Goal: Information Seeking & Learning: Check status

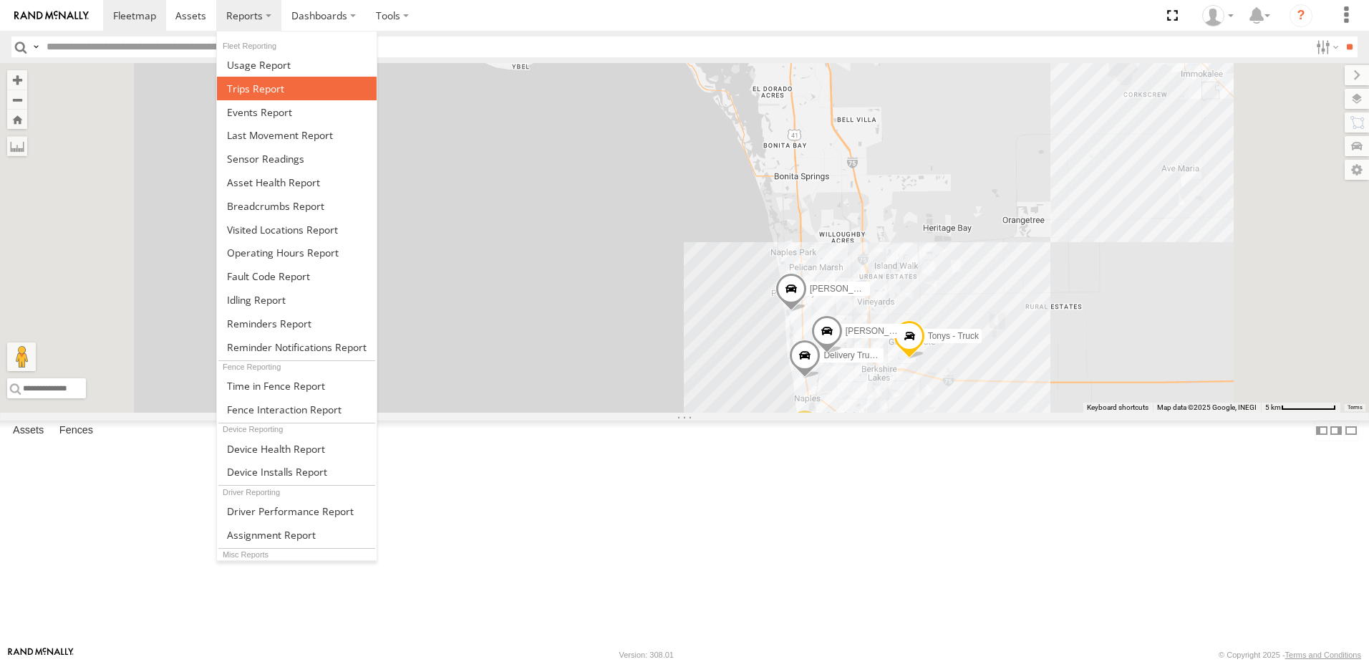
click at [277, 89] on span at bounding box center [255, 89] width 57 height 14
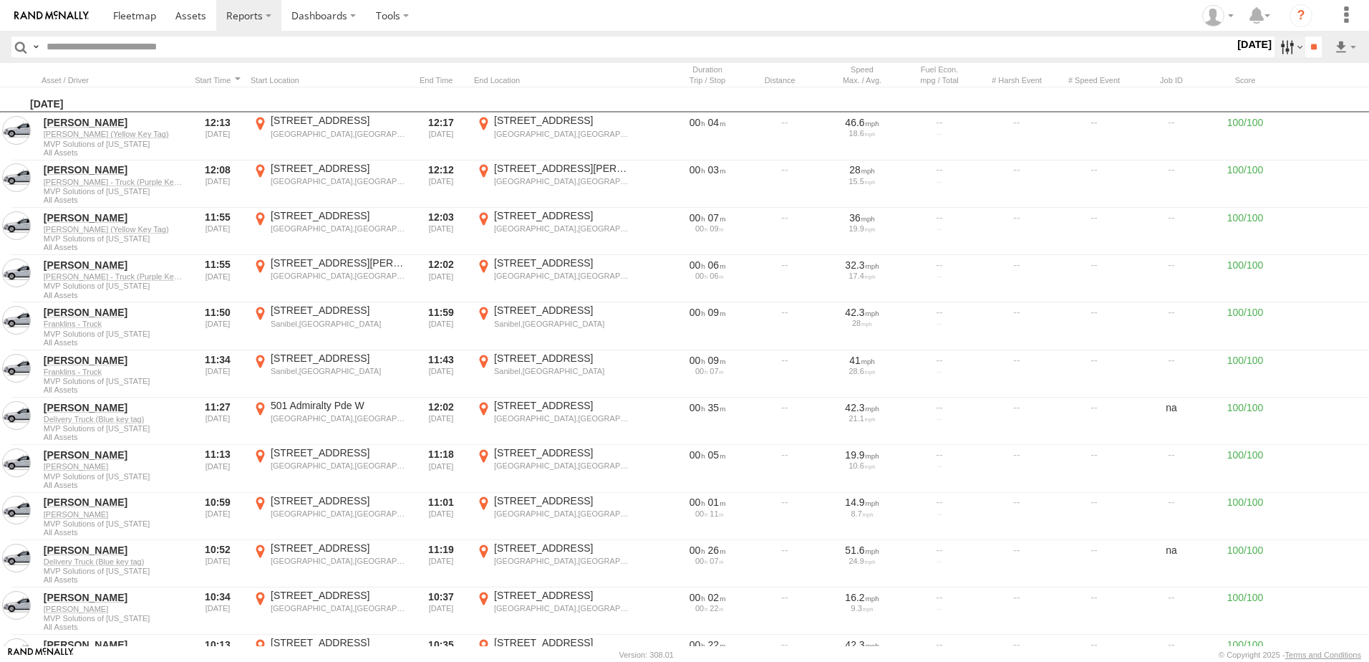
click at [1274, 55] on label at bounding box center [1289, 47] width 31 height 21
click at [0, 0] on label at bounding box center [0, 0] width 0 height 0
drag, startPoint x: 1231, startPoint y: 142, endPoint x: 1335, endPoint y: 141, distance: 104.5
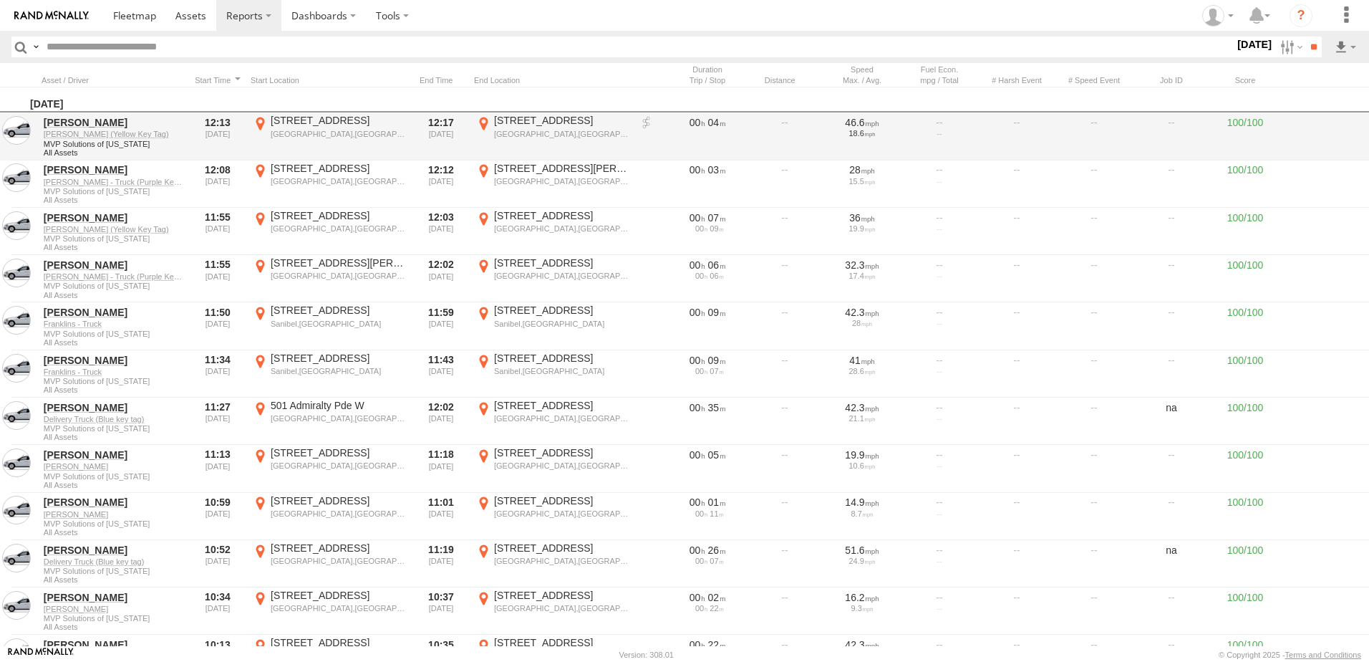
click at [0, 0] on label at bounding box center [0, 0] width 0 height 0
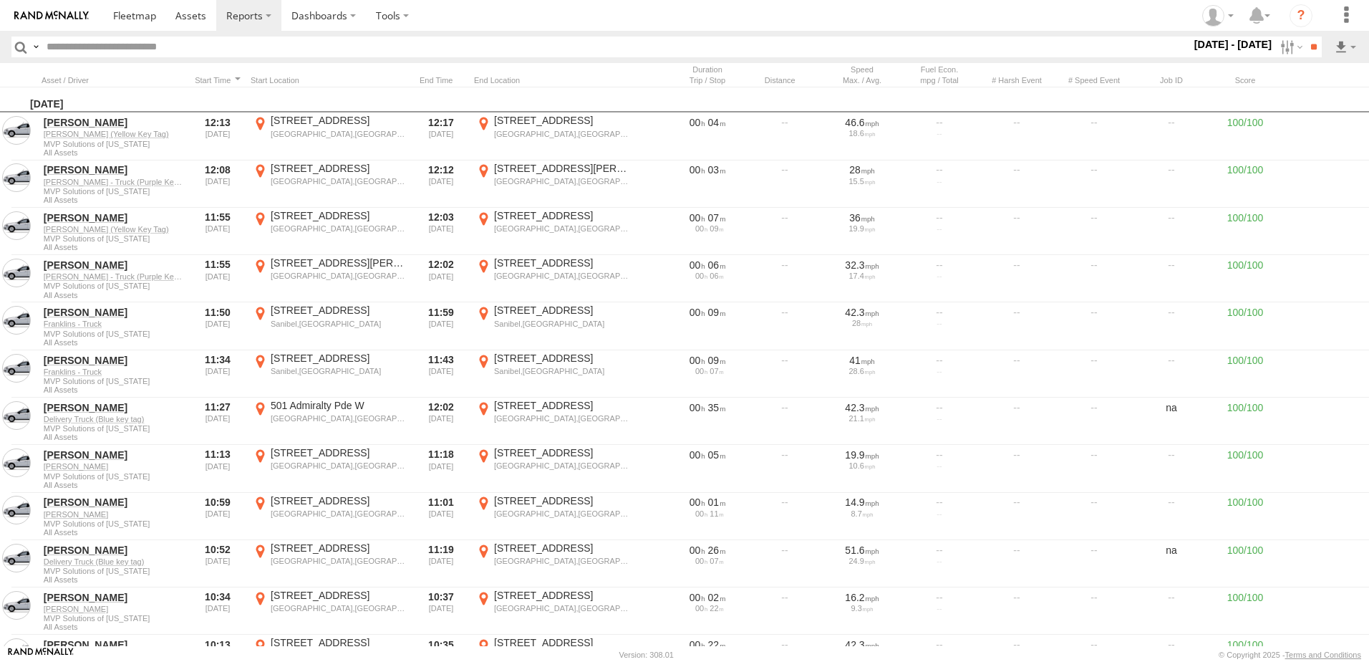
click at [0, 0] on label at bounding box center [0, 0] width 0 height 0
drag, startPoint x: 1220, startPoint y: 143, endPoint x: 1274, endPoint y: 143, distance: 53.7
click at [0, 0] on label at bounding box center [0, 0] width 0 height 0
click at [1315, 52] on input "**" at bounding box center [1313, 47] width 16 height 21
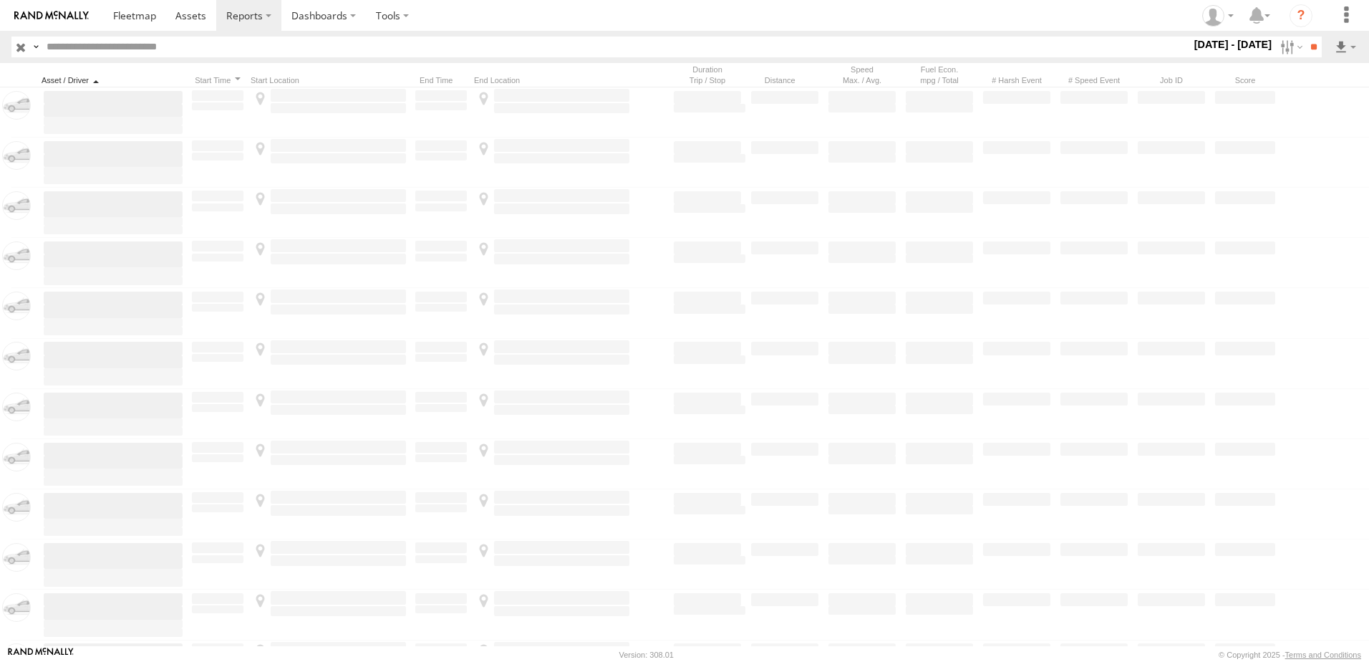
click at [100, 77] on div at bounding box center [113, 80] width 143 height 10
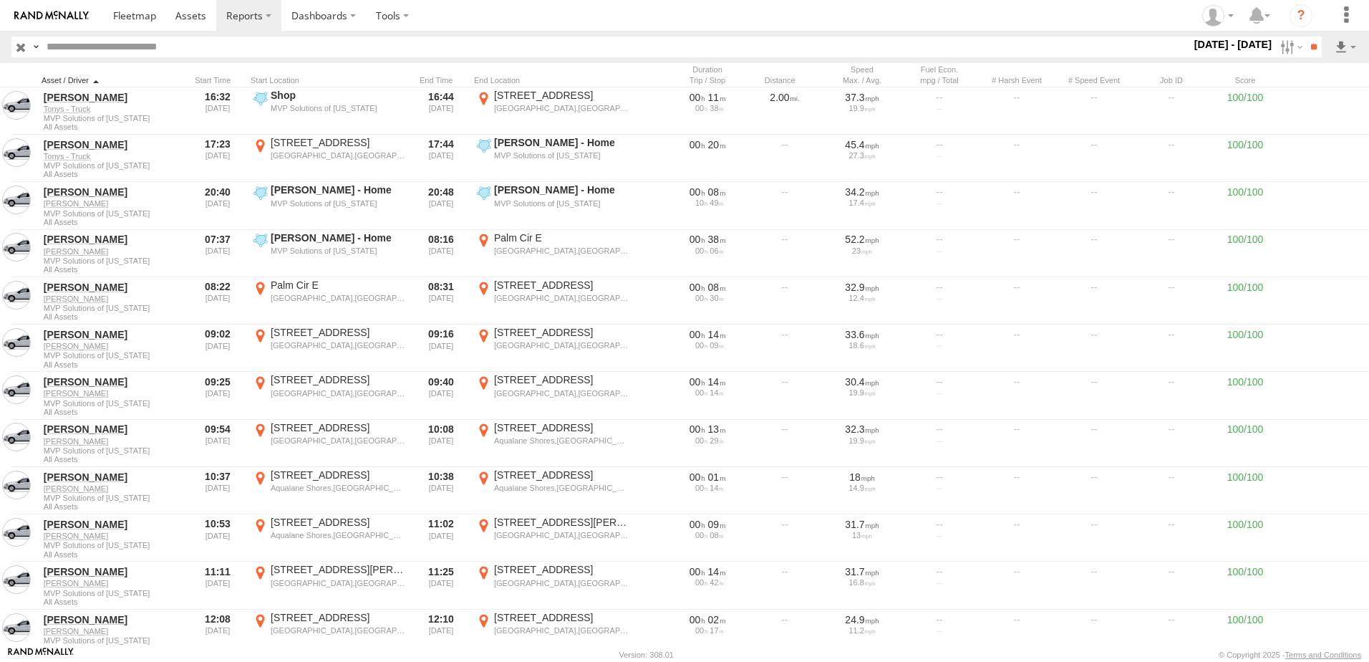
click at [100, 78] on div at bounding box center [113, 80] width 143 height 10
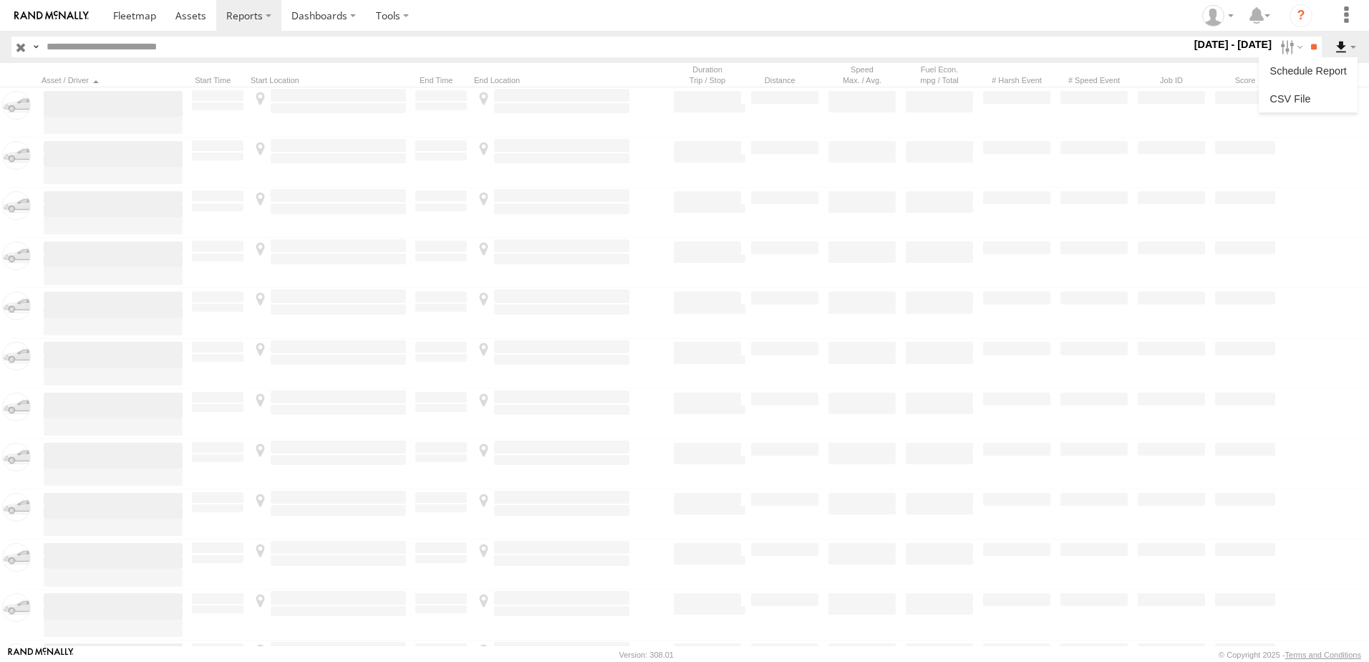
click at [1348, 44] on label at bounding box center [1345, 47] width 24 height 21
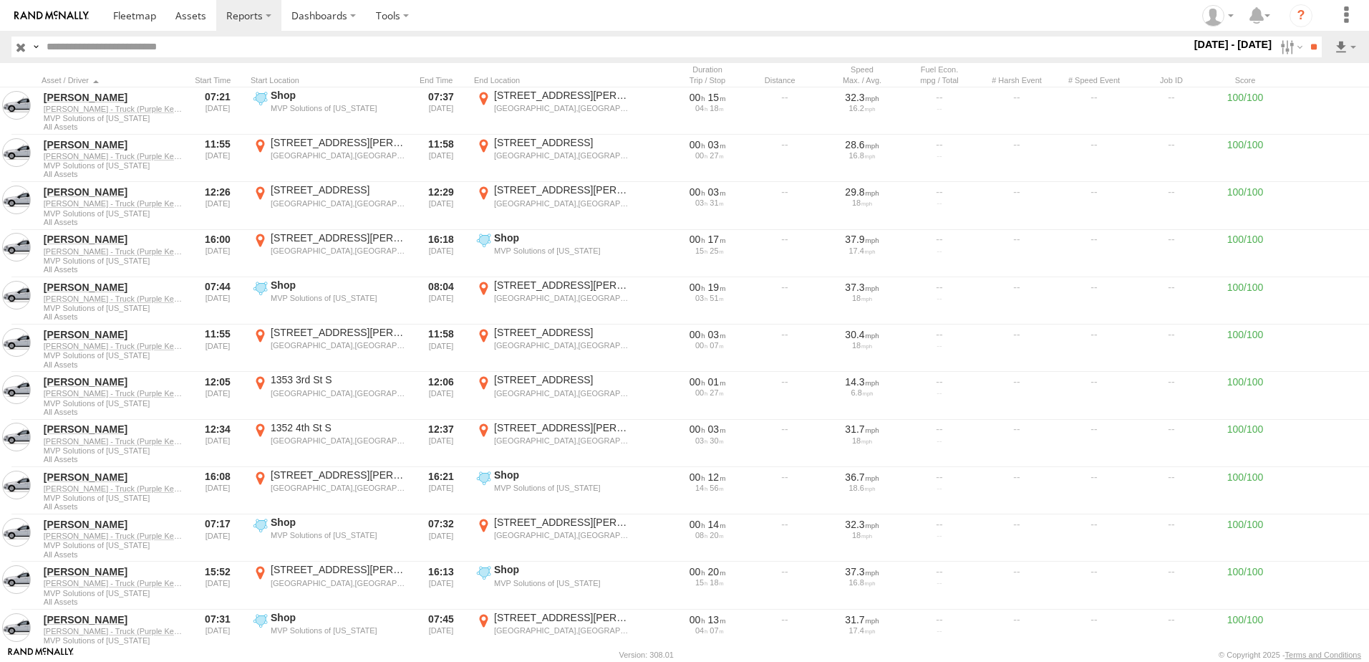
click at [0, 0] on label at bounding box center [0, 0] width 0 height 0
click at [0, 0] on select "***" at bounding box center [0, 0] width 0 height 0
click at [0, 0] on select "**********" at bounding box center [0, 0] width 0 height 0
select select "**********"
click at [0, 0] on select "**********" at bounding box center [0, 0] width 0 height 0
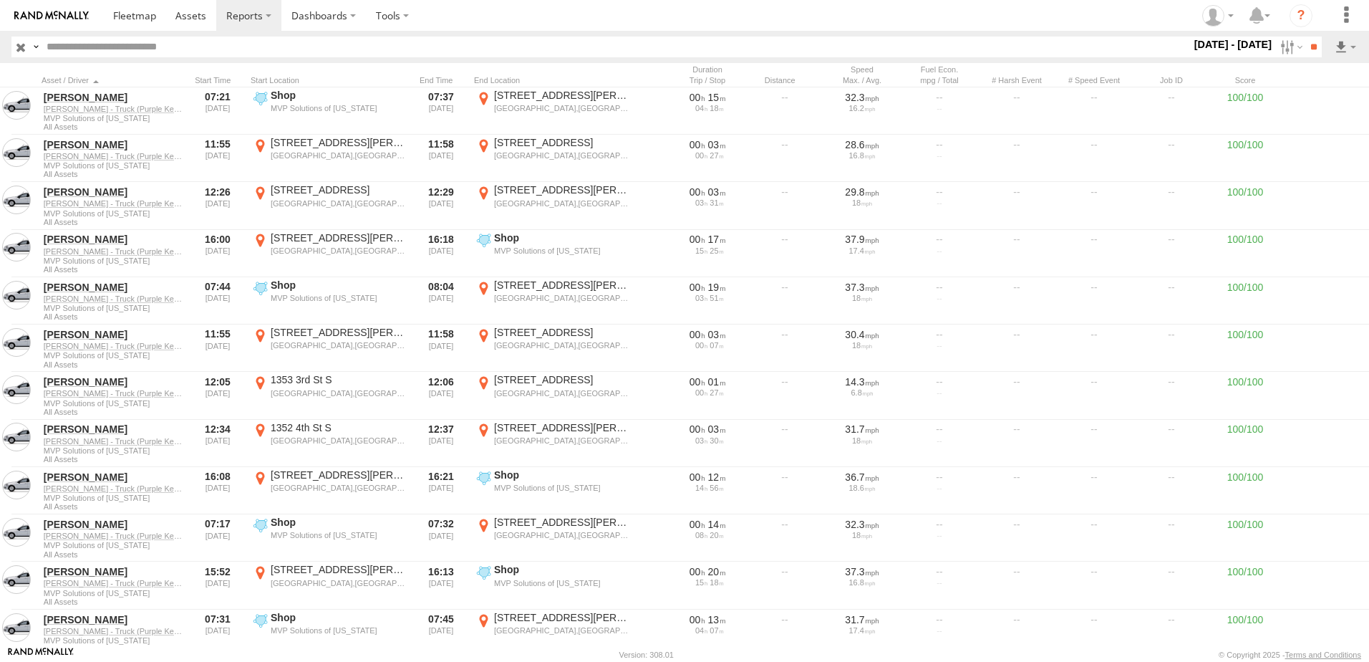
click at [0, 0] on select "***" at bounding box center [0, 0] width 0 height 0
click at [0, 0] on div "**********" at bounding box center [0, 0] width 0 height 0
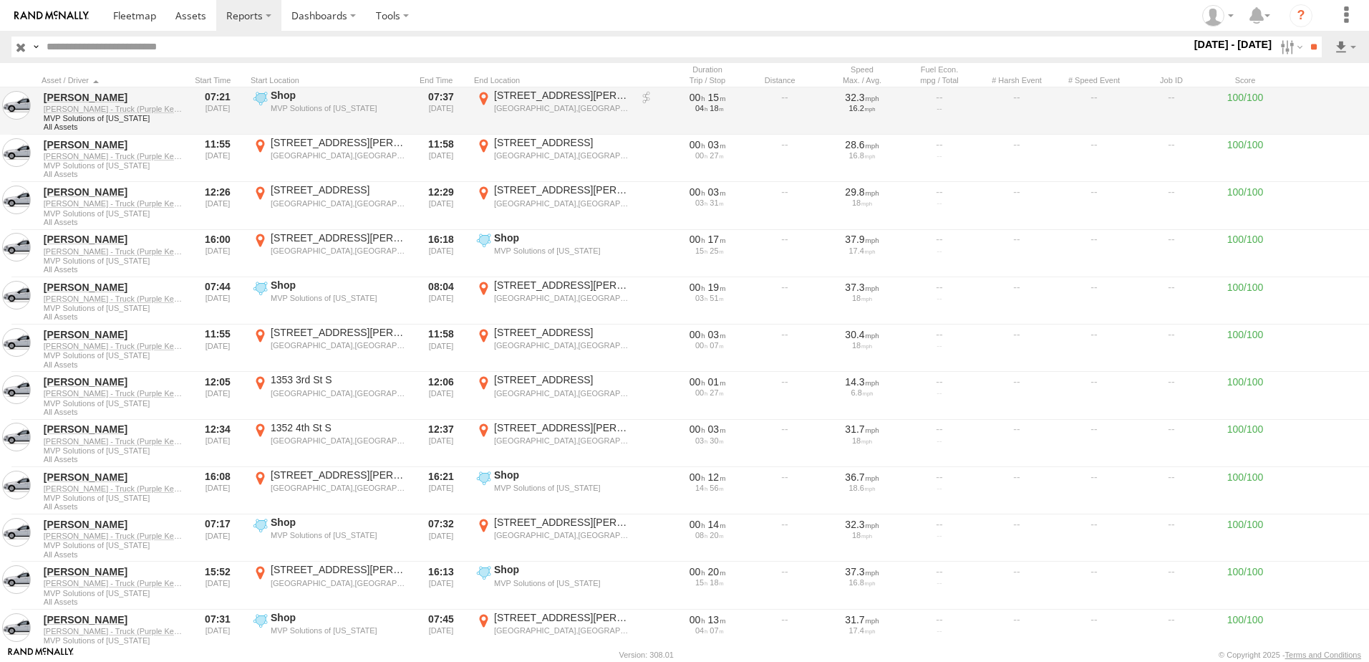
click at [0, 0] on label "×" at bounding box center [0, 0] width 0 height 0
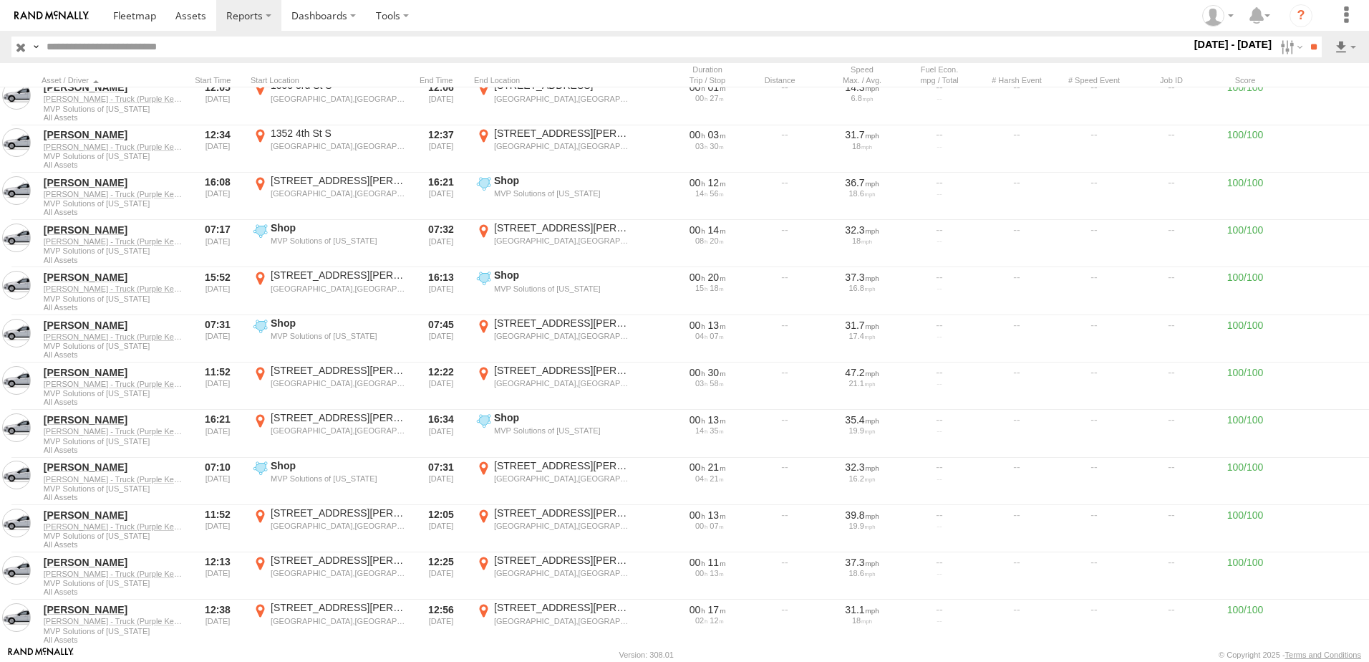
scroll to position [72, 0]
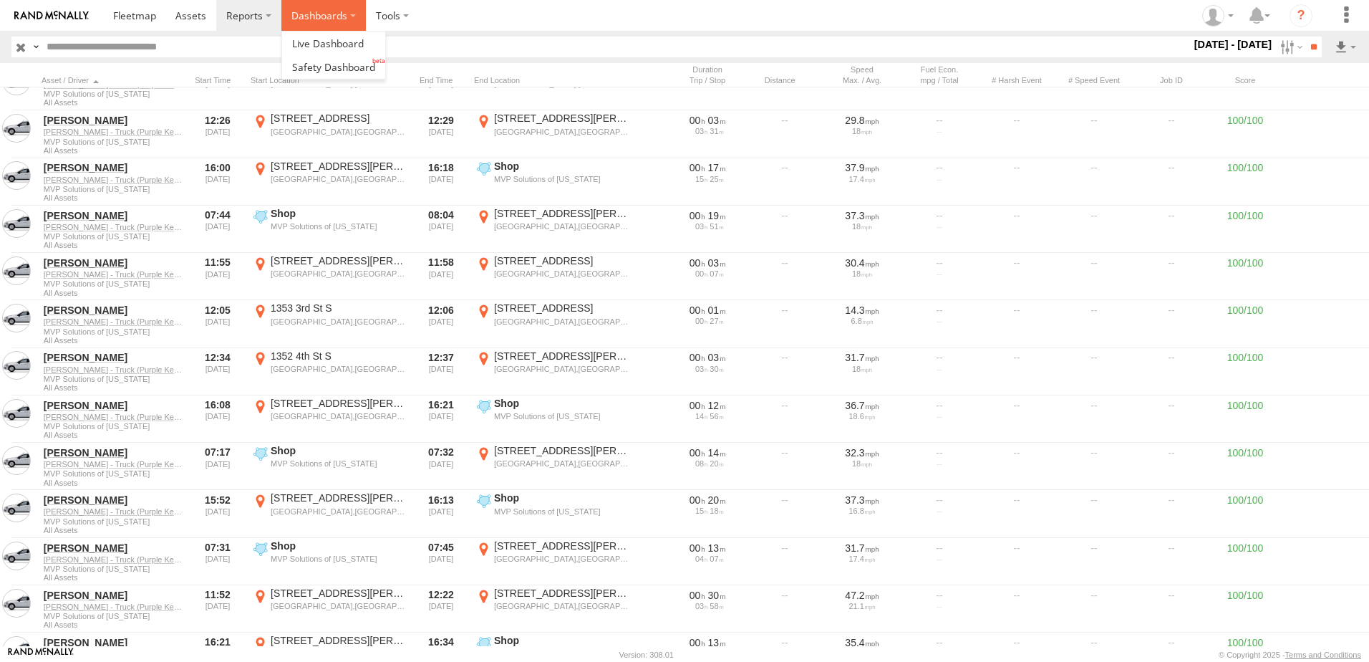
click at [342, 23] on label "Dashboards" at bounding box center [323, 15] width 84 height 31
click at [345, 59] on link at bounding box center [333, 67] width 103 height 24
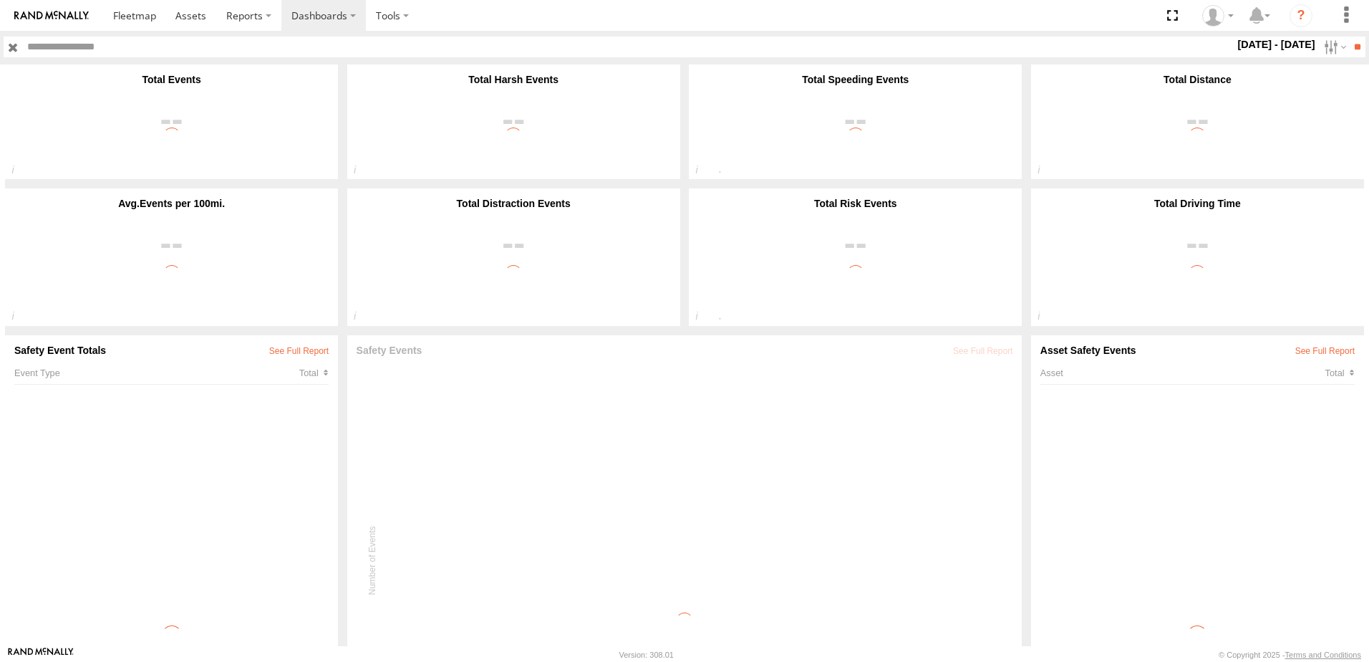
click at [0, 0] on label "Close" at bounding box center [0, 0] width 0 height 0
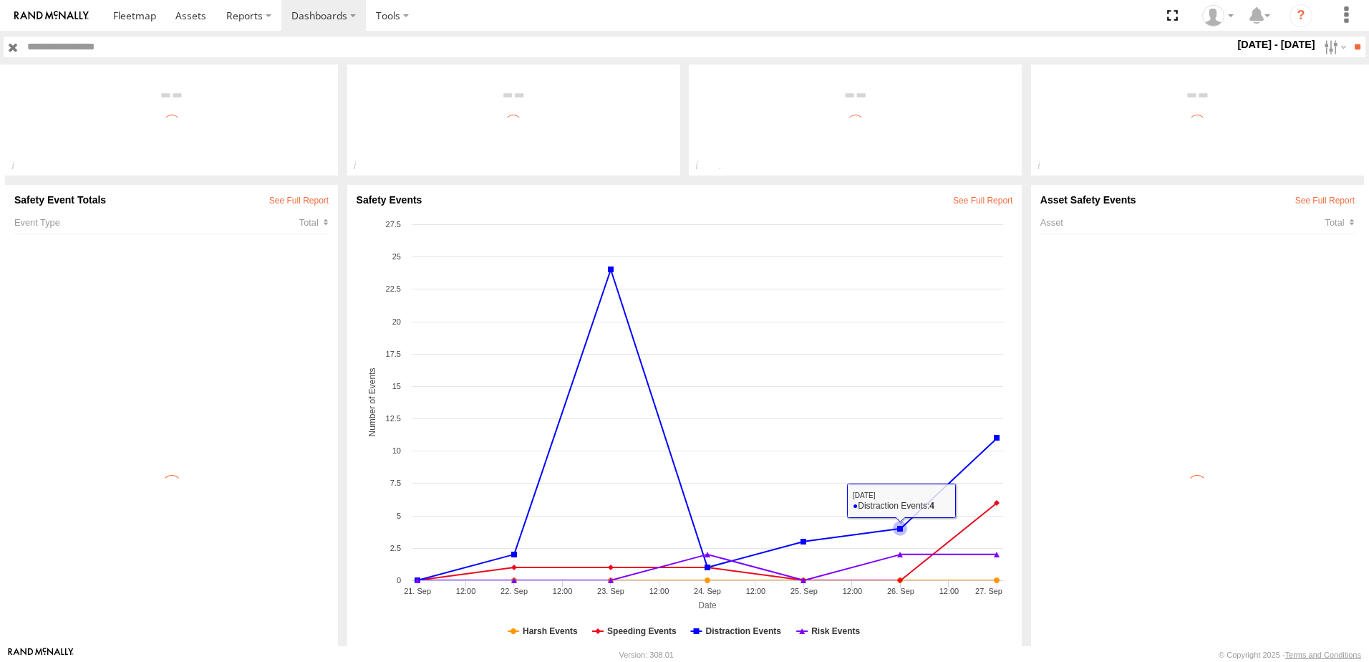
scroll to position [175, 0]
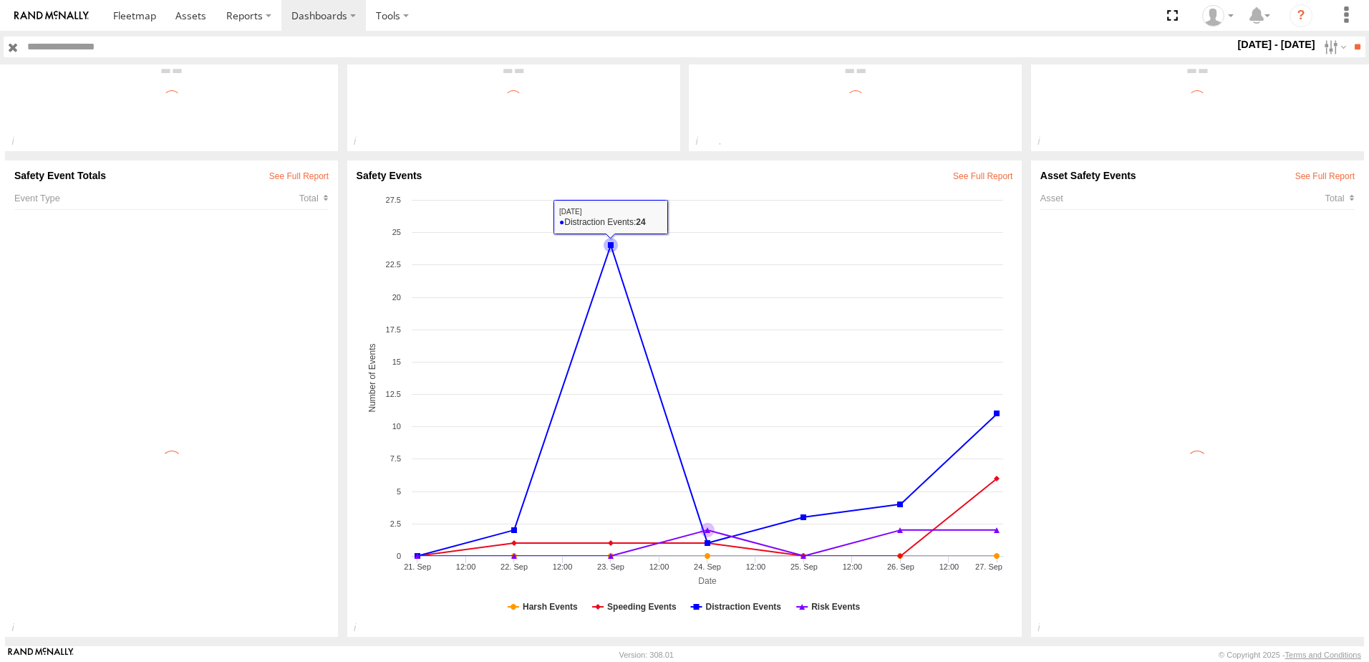
click at [610, 245] on icon at bounding box center [611, 245] width 6 height 6
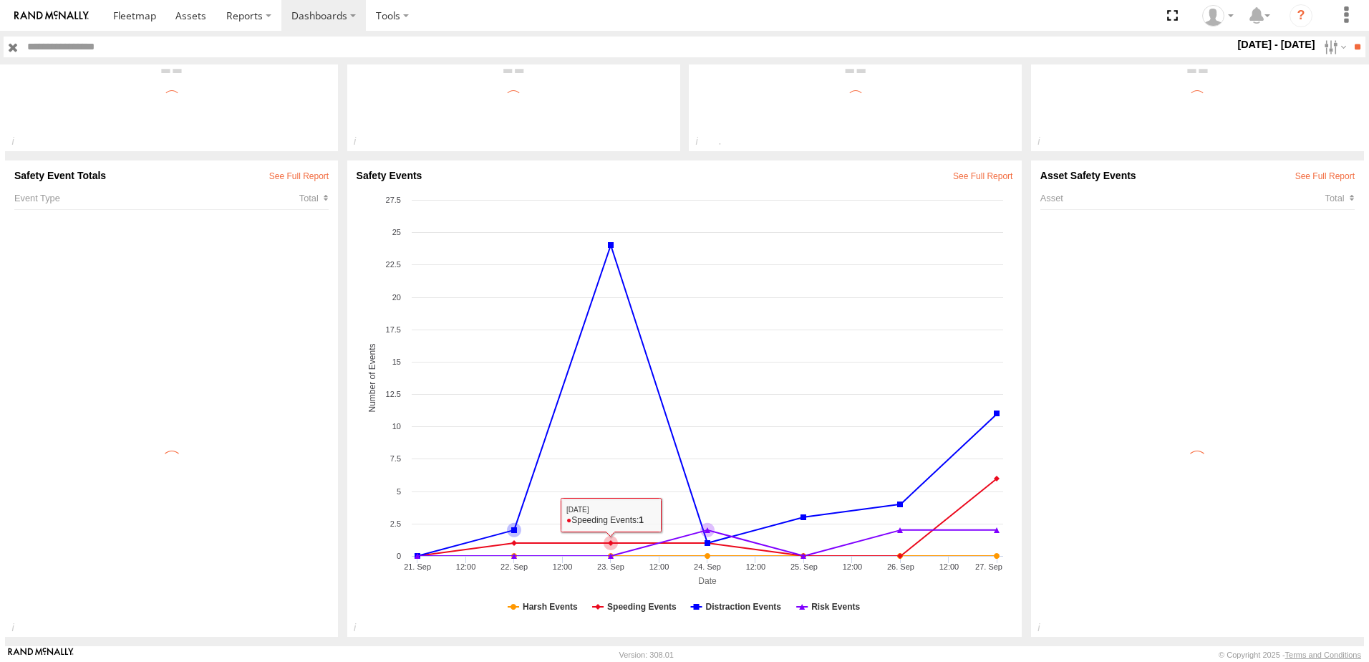
click at [609, 545] on icon at bounding box center [611, 543] width 6 height 6
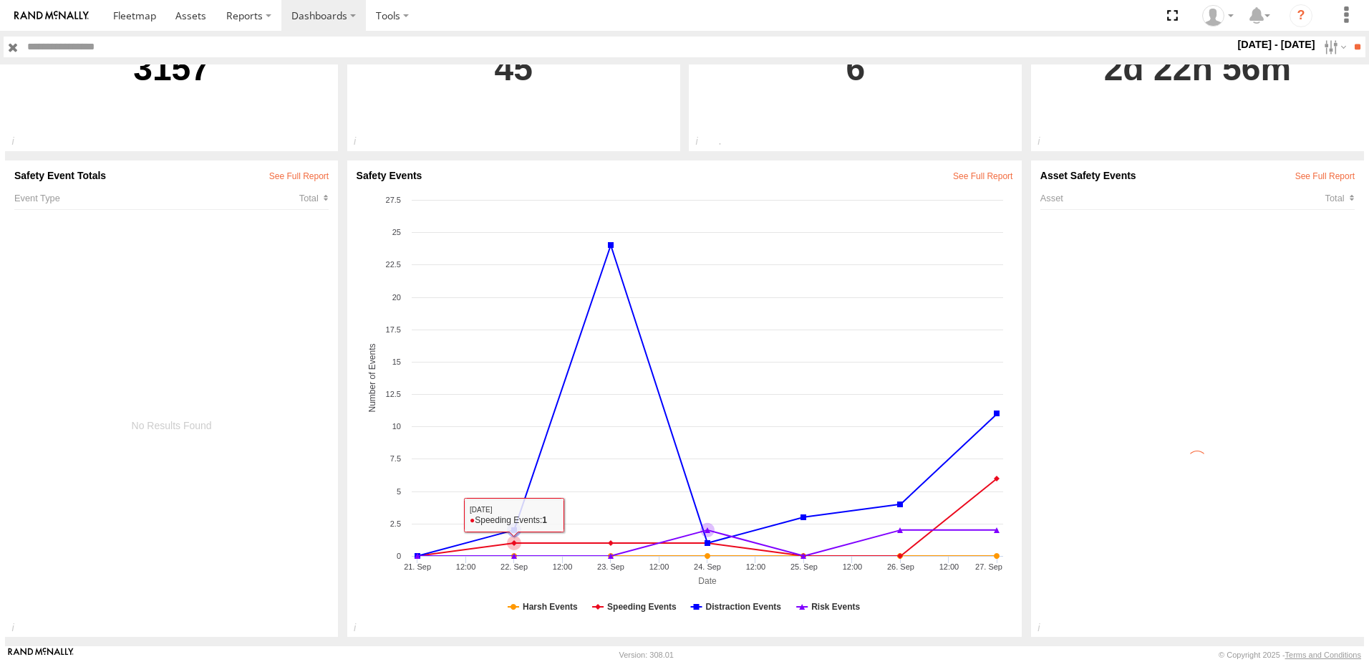
click at [511, 539] on icon at bounding box center [514, 543] width 14 height 14
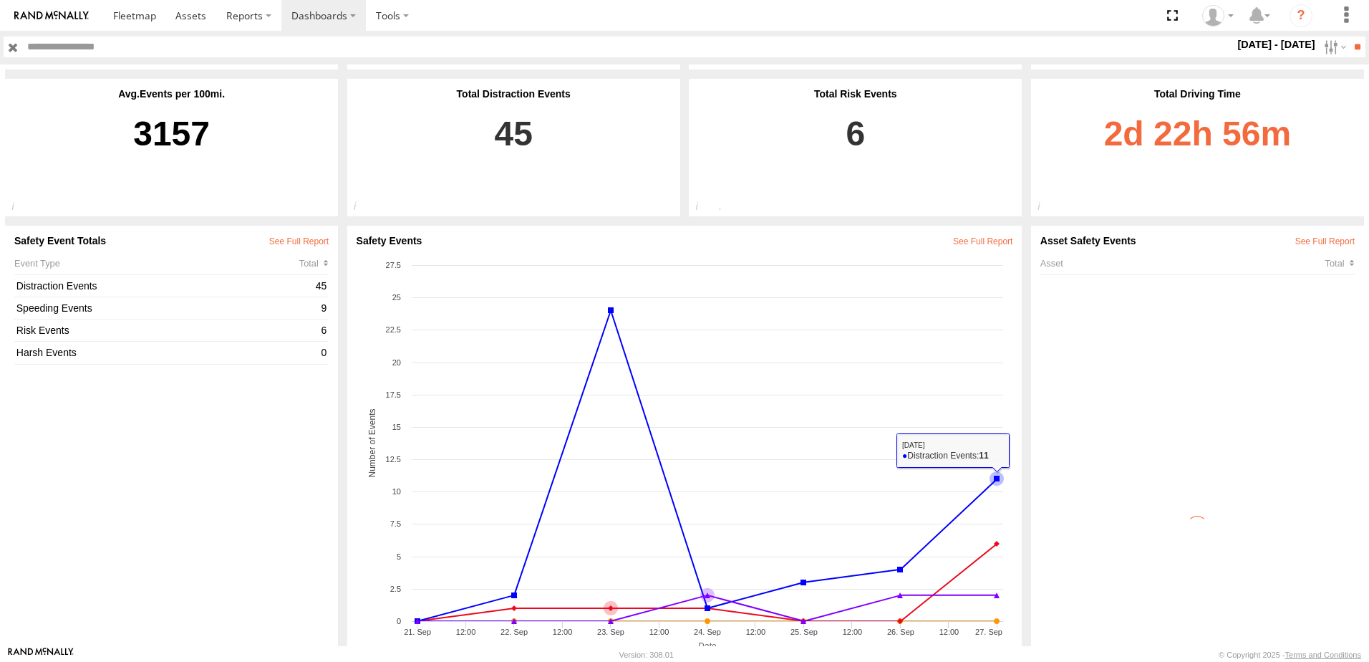
scroll to position [0, 0]
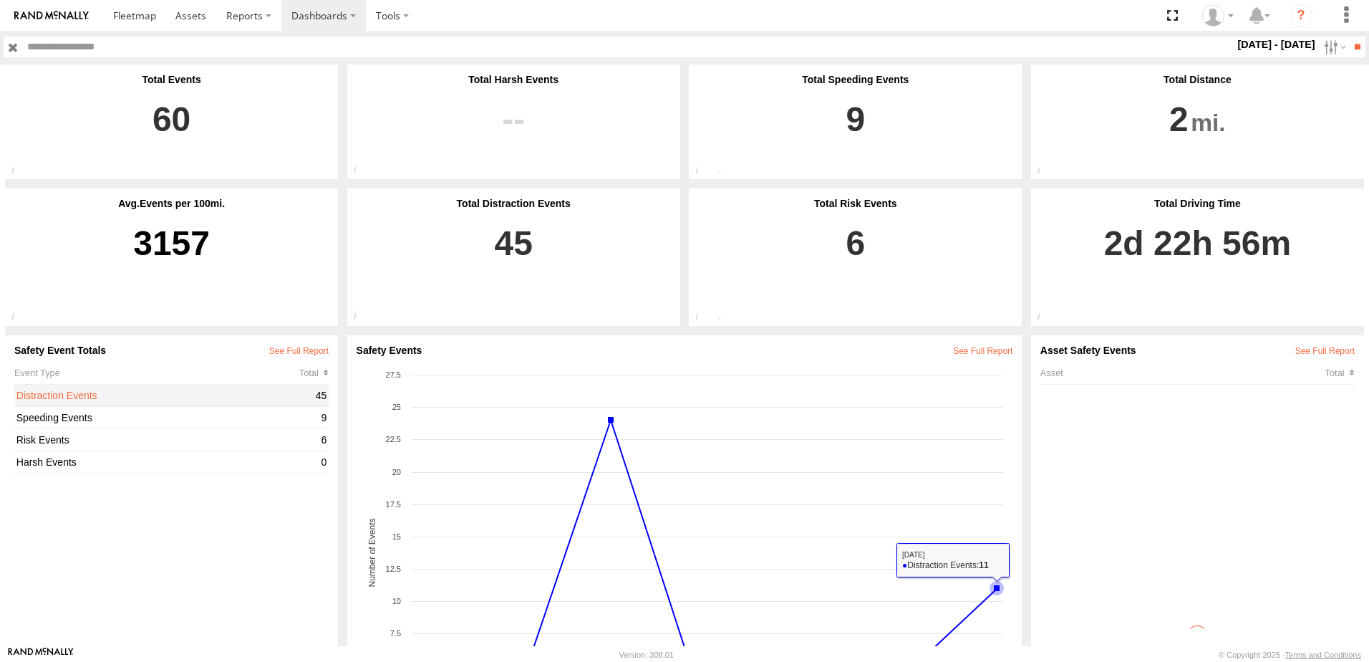
click at [238, 391] on link "Distraction Events" at bounding box center [163, 395] width 295 height 13
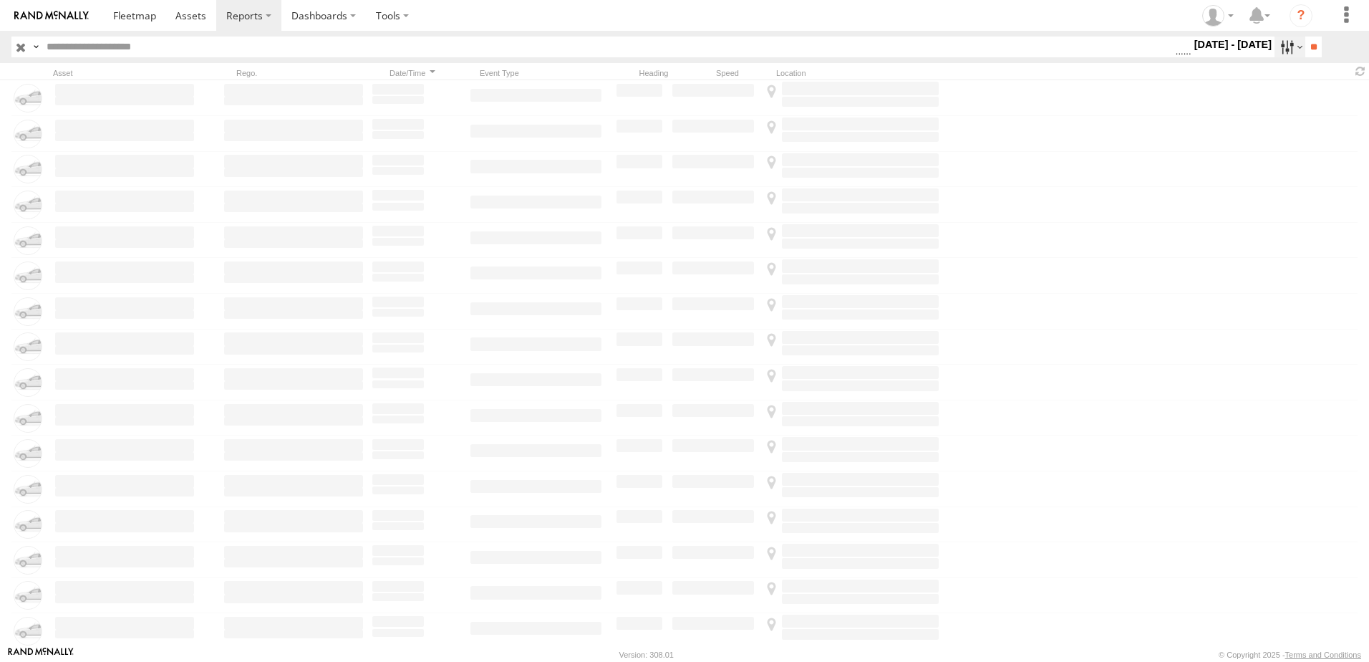
click at [1276, 47] on label at bounding box center [1289, 47] width 31 height 21
click at [0, 0] on span "General" at bounding box center [0, 0] width 0 height 0
click at [0, 0] on span "Information" at bounding box center [0, 0] width 0 height 0
click at [1191, 57] on div "21 - 27 Sep 25 S M T W T F S S M" at bounding box center [1233, 47] width 84 height 21
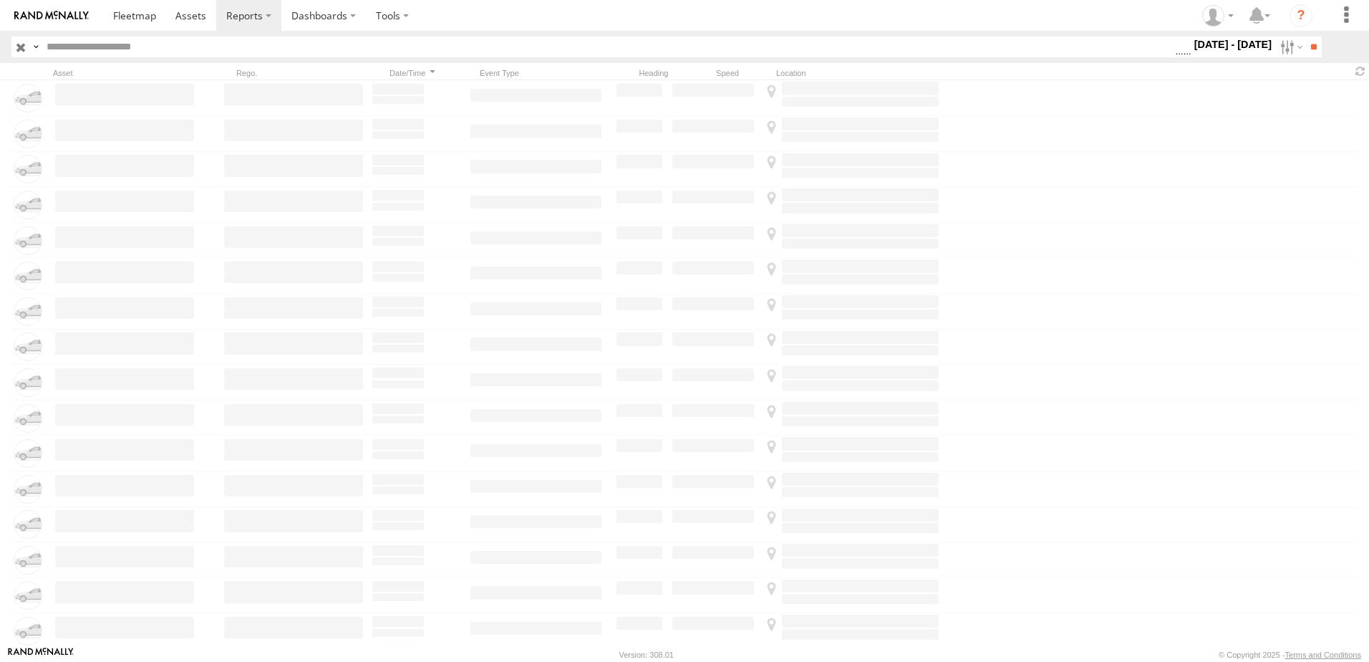
click at [0, 0] on span "Harsh Accelerate" at bounding box center [0, 0] width 0 height 0
click at [0, 0] on span "Harsh Braking" at bounding box center [0, 0] width 0 height 0
click at [1315, 49] on input "**" at bounding box center [1313, 47] width 16 height 21
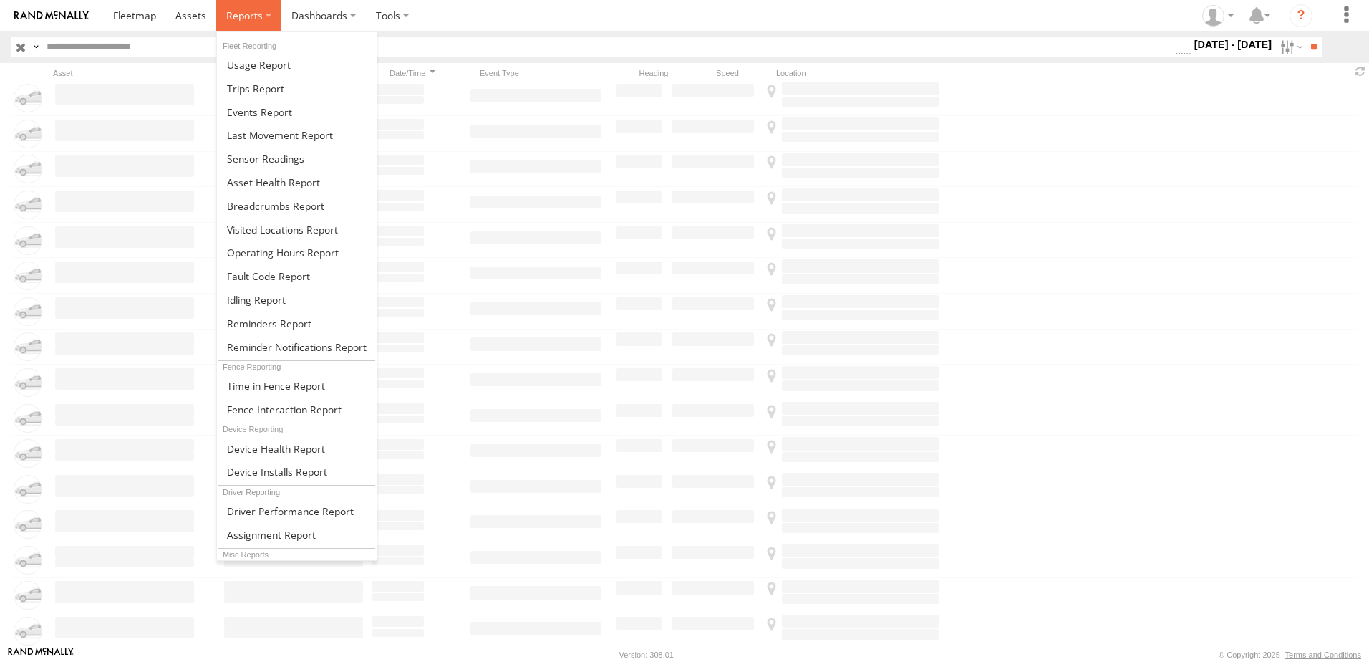
click at [246, 16] on span at bounding box center [244, 16] width 37 height 14
click at [273, 88] on span at bounding box center [255, 89] width 57 height 14
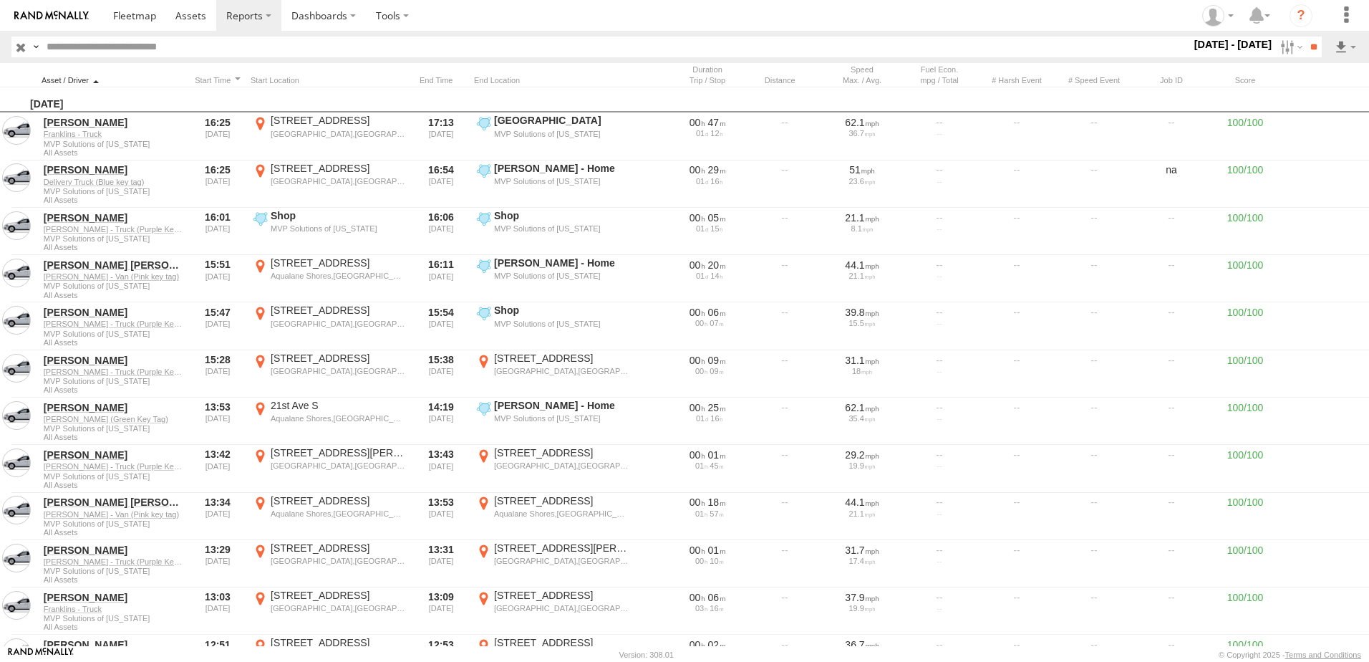
click at [90, 79] on div at bounding box center [113, 80] width 143 height 10
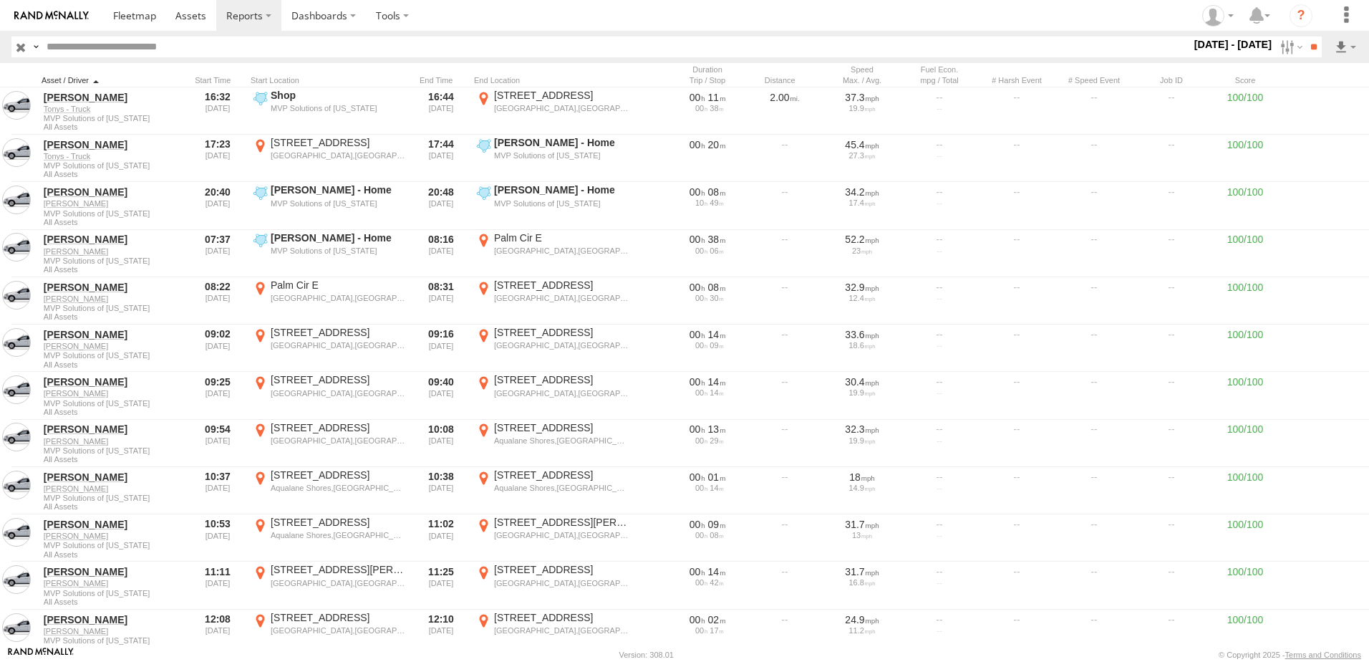
click at [95, 78] on div at bounding box center [113, 80] width 143 height 10
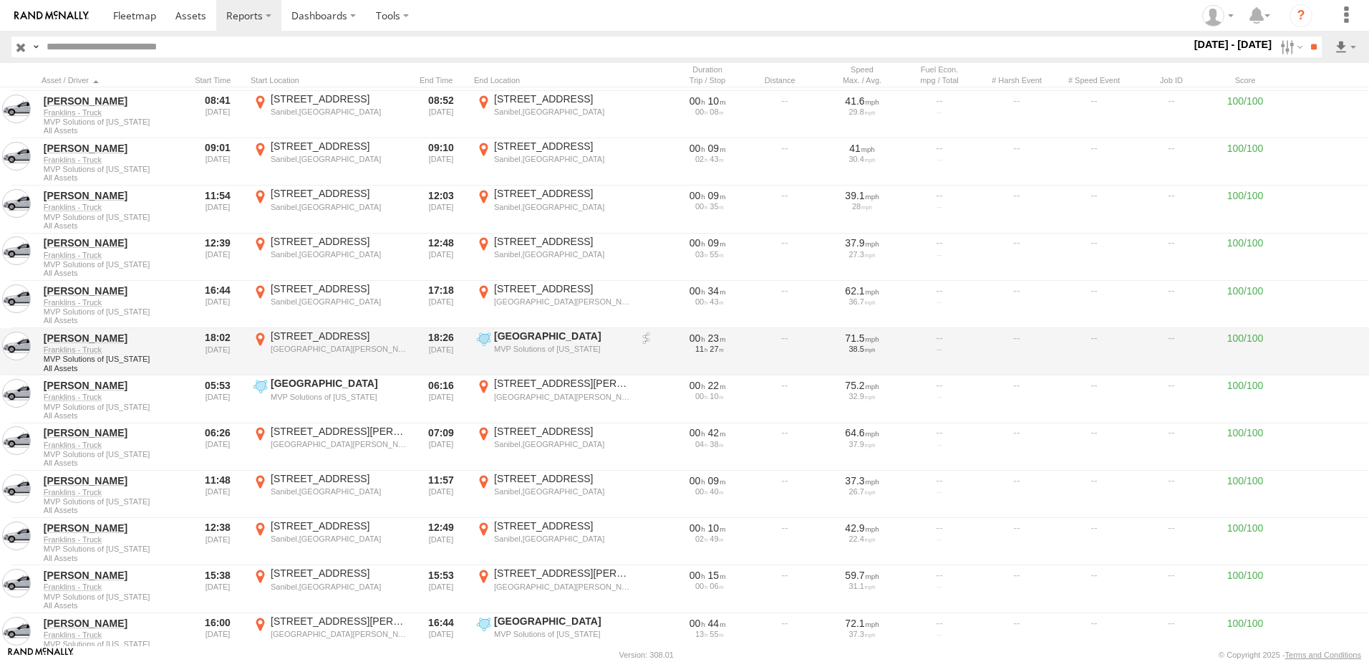
scroll to position [6802, 0]
